Goal: Unclear: Browse casually

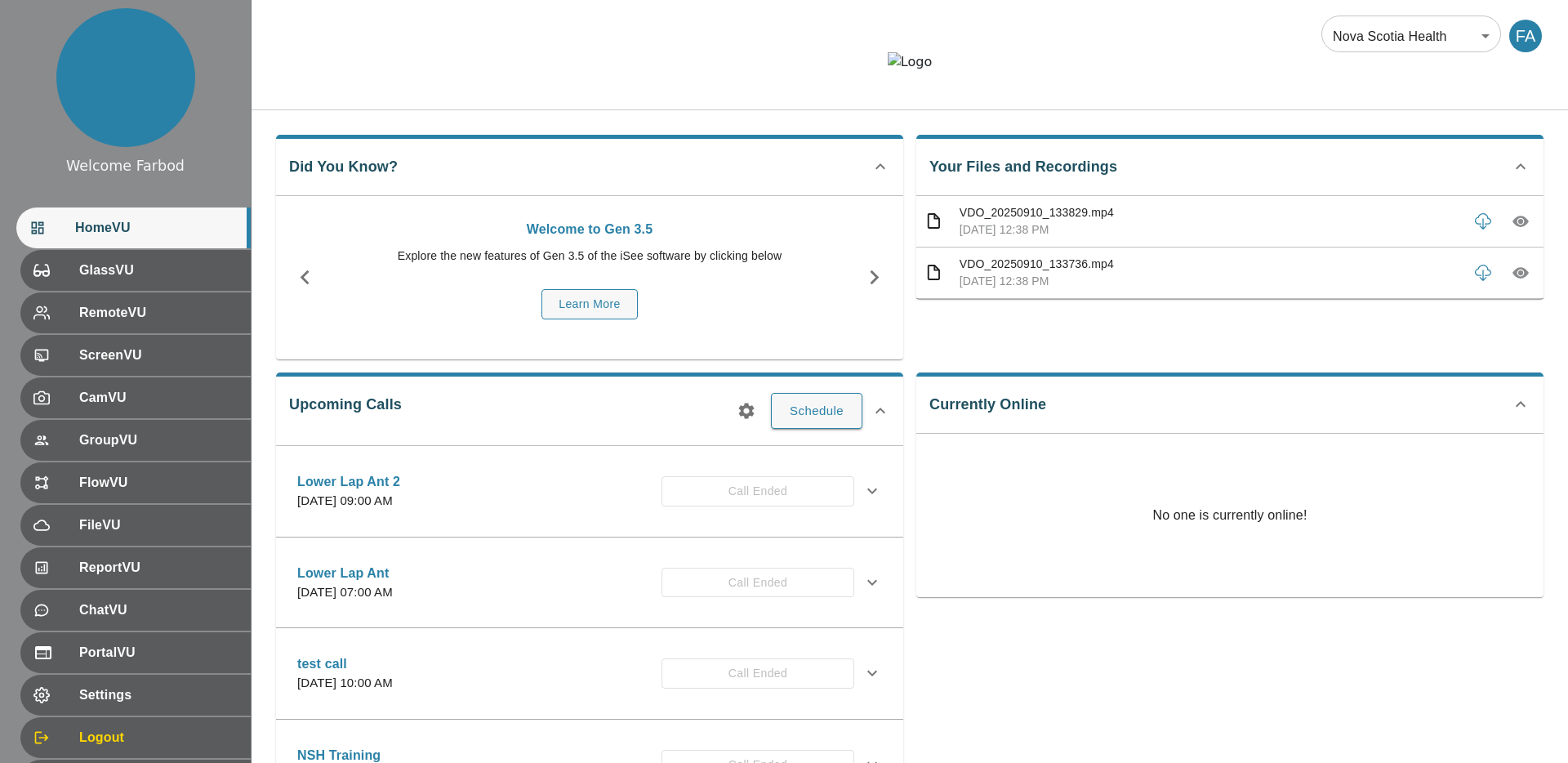
scroll to position [11, 0]
